Goal: Communication & Community: Ask a question

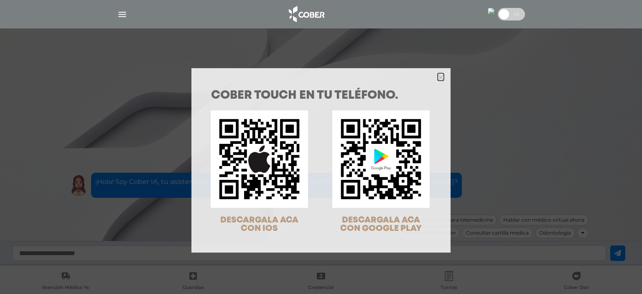
click at [438, 77] on icon "Close" at bounding box center [441, 77] width 6 height 6
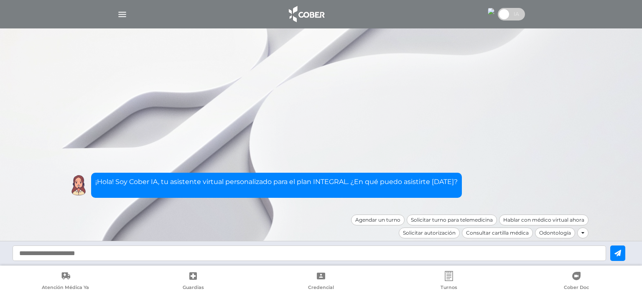
click at [122, 15] on img "button" at bounding box center [122, 14] width 10 height 10
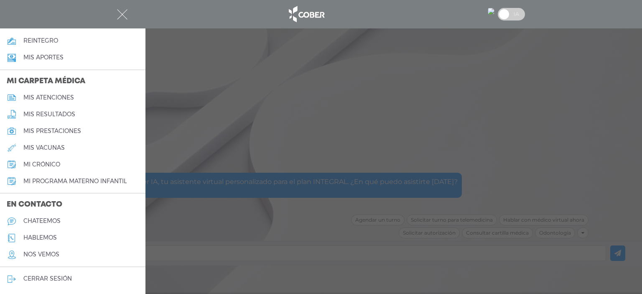
scroll to position [369, 0]
click at [36, 235] on h5 "hablemos" at bounding box center [39, 237] width 33 height 7
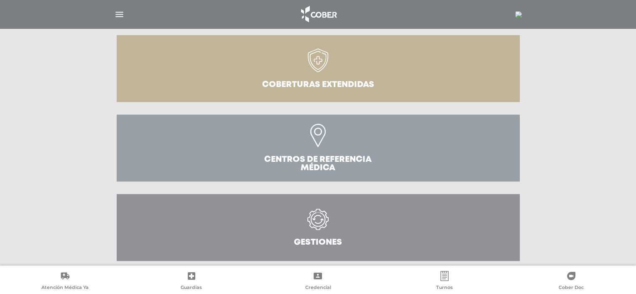
scroll to position [273, 0]
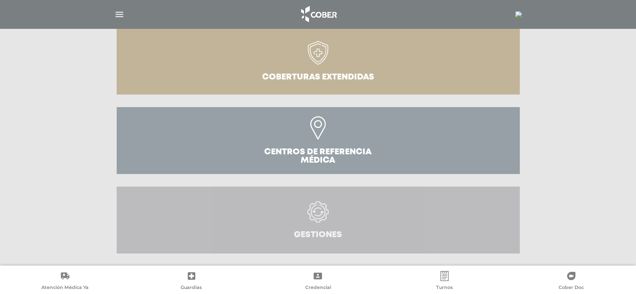
click at [308, 220] on icon at bounding box center [317, 211] width 21 height 21
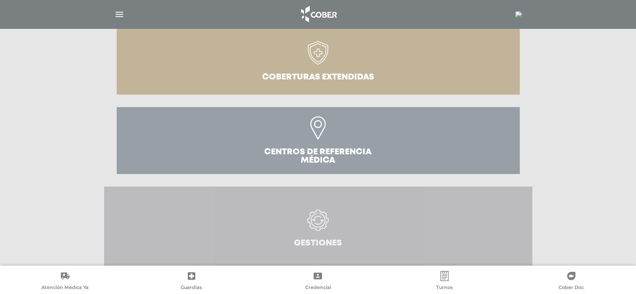
click at [320, 217] on icon at bounding box center [317, 220] width 21 height 21
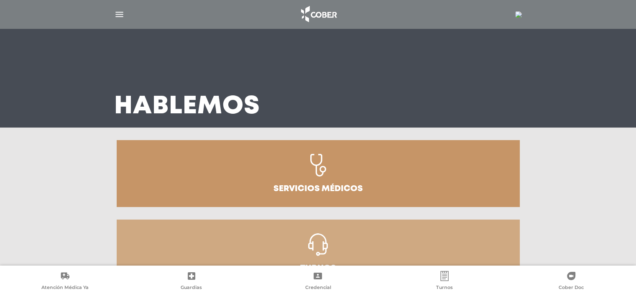
scroll to position [0, 0]
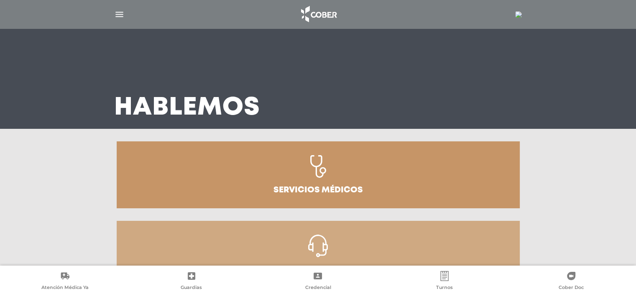
click at [118, 14] on img "button" at bounding box center [119, 14] width 10 height 10
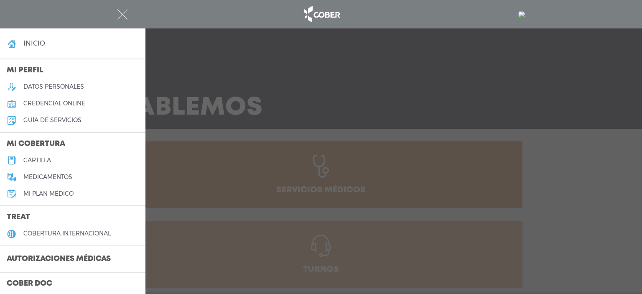
click at [41, 45] on h4 "inicio" at bounding box center [34, 43] width 22 height 8
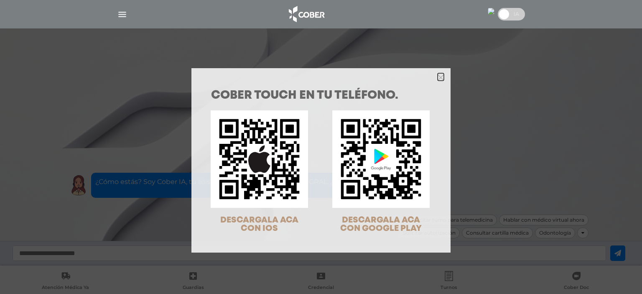
click at [438, 75] on icon "Close" at bounding box center [441, 77] width 6 height 6
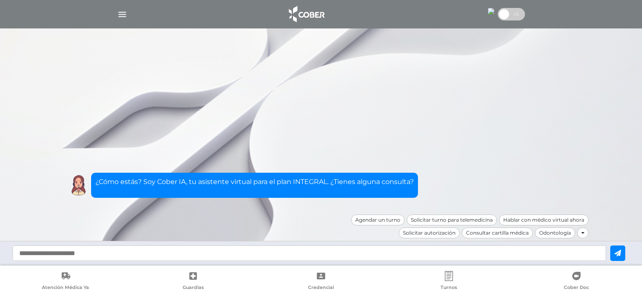
click at [350, 257] on input "text" at bounding box center [310, 252] width 594 height 15
type input "**********"
